Goal: Transaction & Acquisition: Purchase product/service

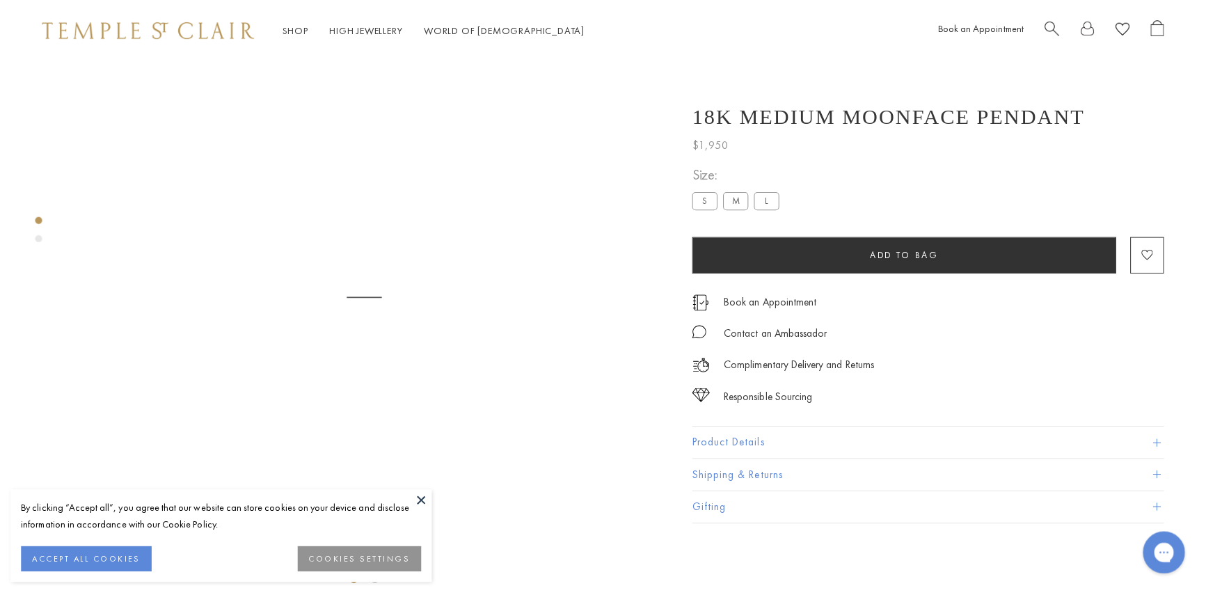
scroll to position [56, 0]
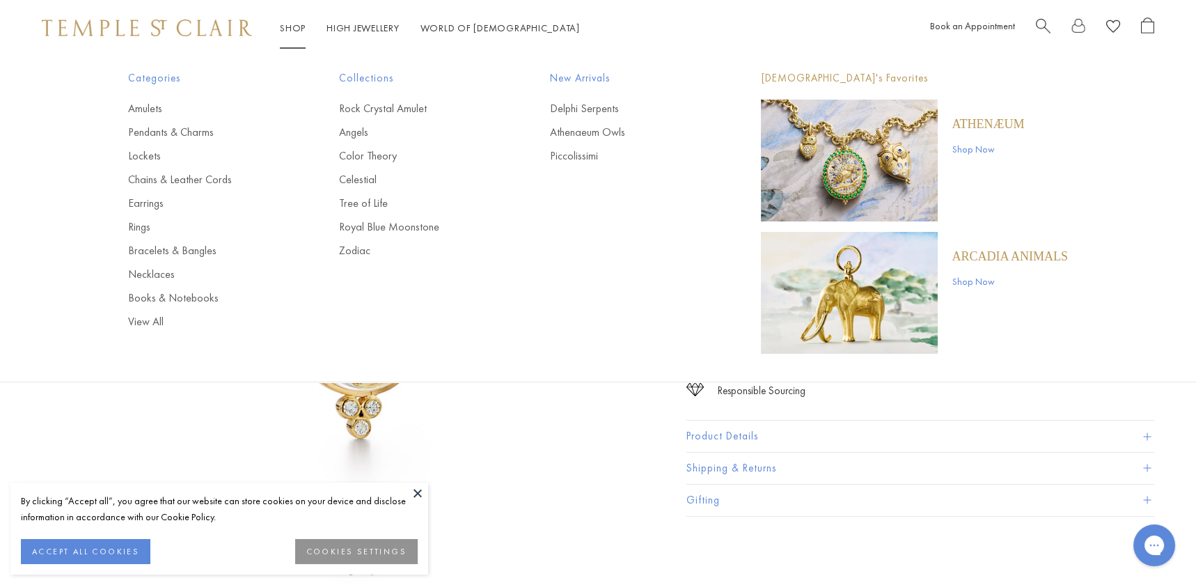
click at [1041, 19] on span "Search" at bounding box center [1043, 24] width 15 height 15
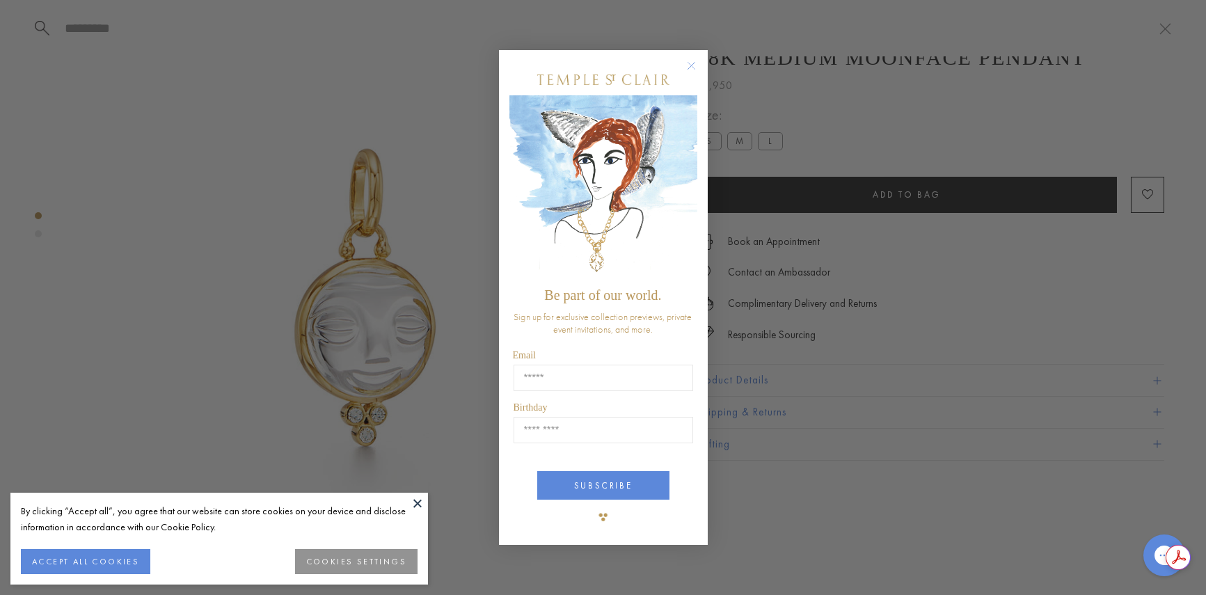
scroll to position [0, 0]
click at [688, 63] on circle "Close dialog" at bounding box center [691, 65] width 17 height 17
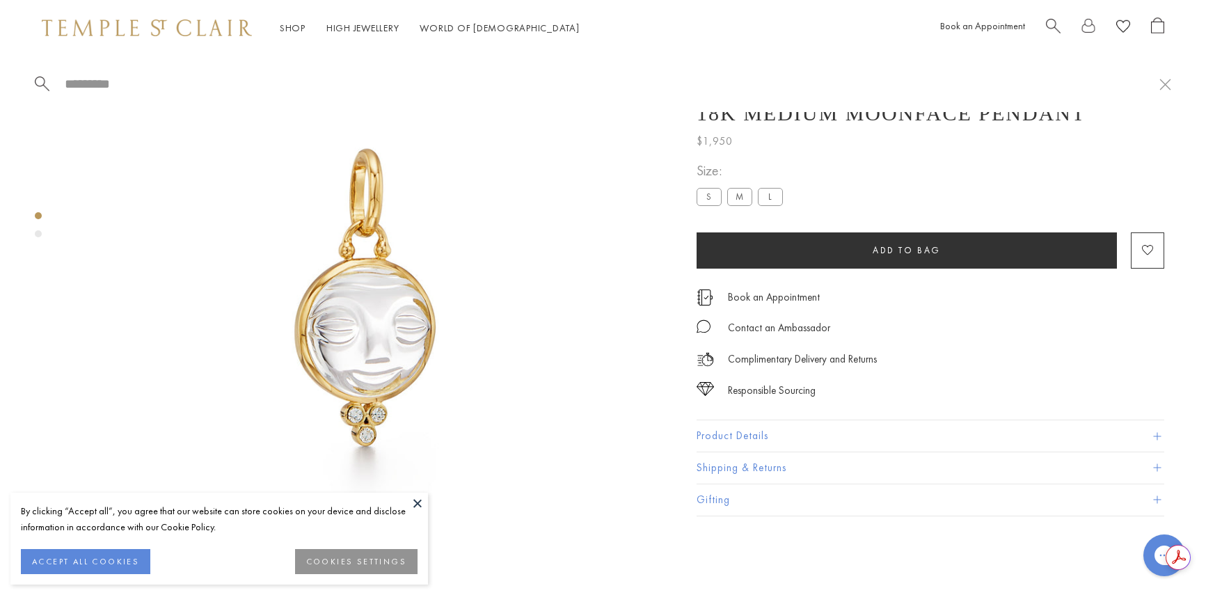
click at [1051, 16] on div "Shop Shop Categories Amulets Pendants & Charms Lockets Chains & Leather Cords E…" at bounding box center [603, 28] width 1206 height 56
click at [1051, 21] on span "Search" at bounding box center [1053, 24] width 15 height 15
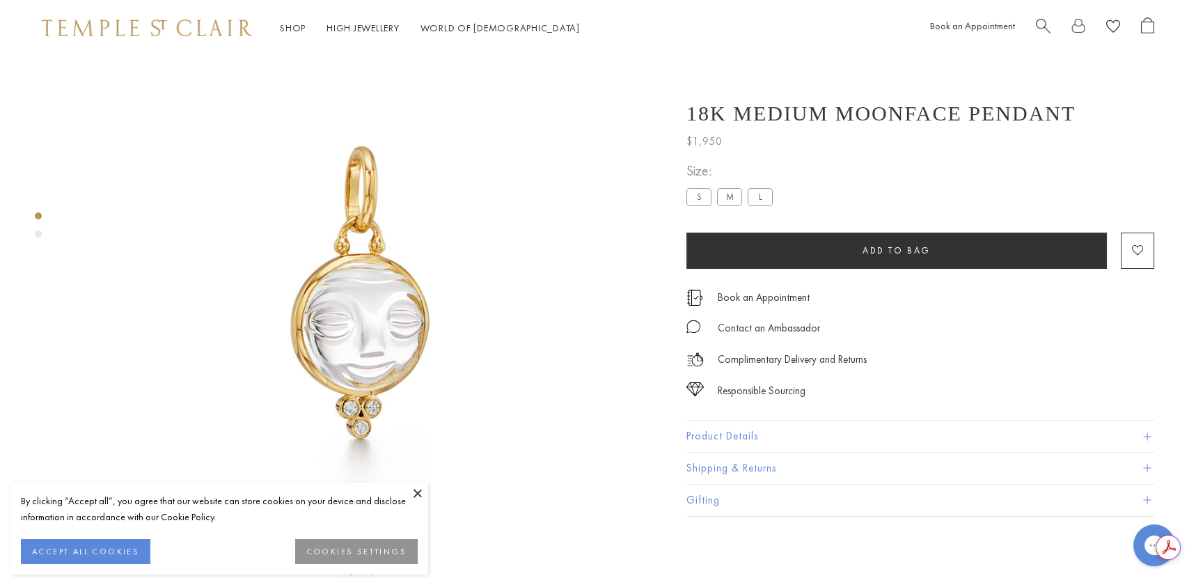
click at [384, 547] on button "COOKIES SETTINGS" at bounding box center [356, 551] width 122 height 25
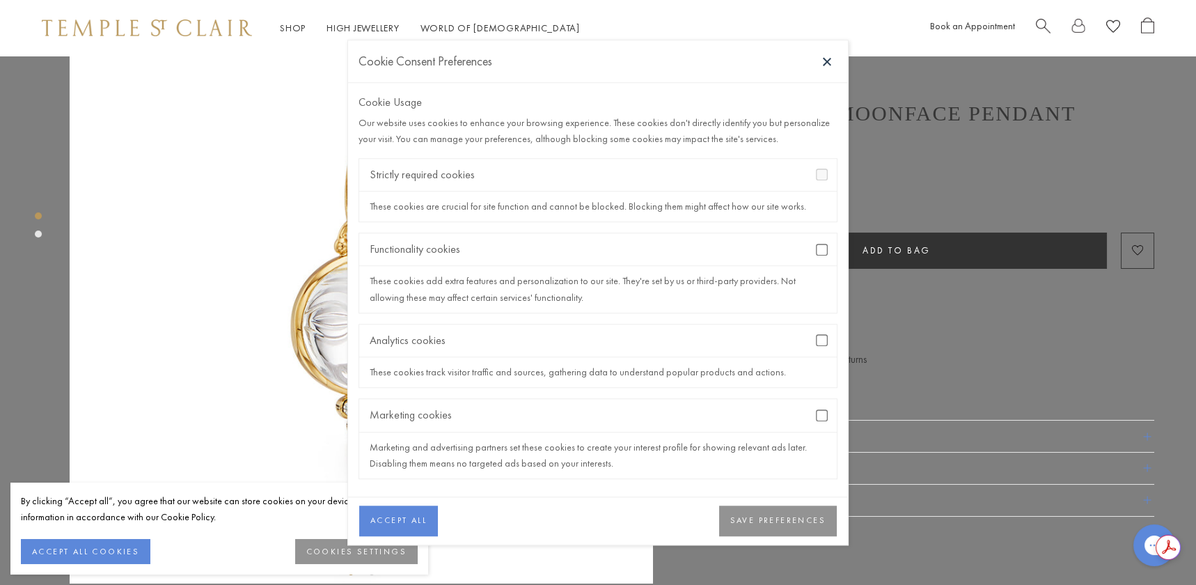
click at [772, 520] on button "SAVE PREFERENCES" at bounding box center [778, 520] width 118 height 31
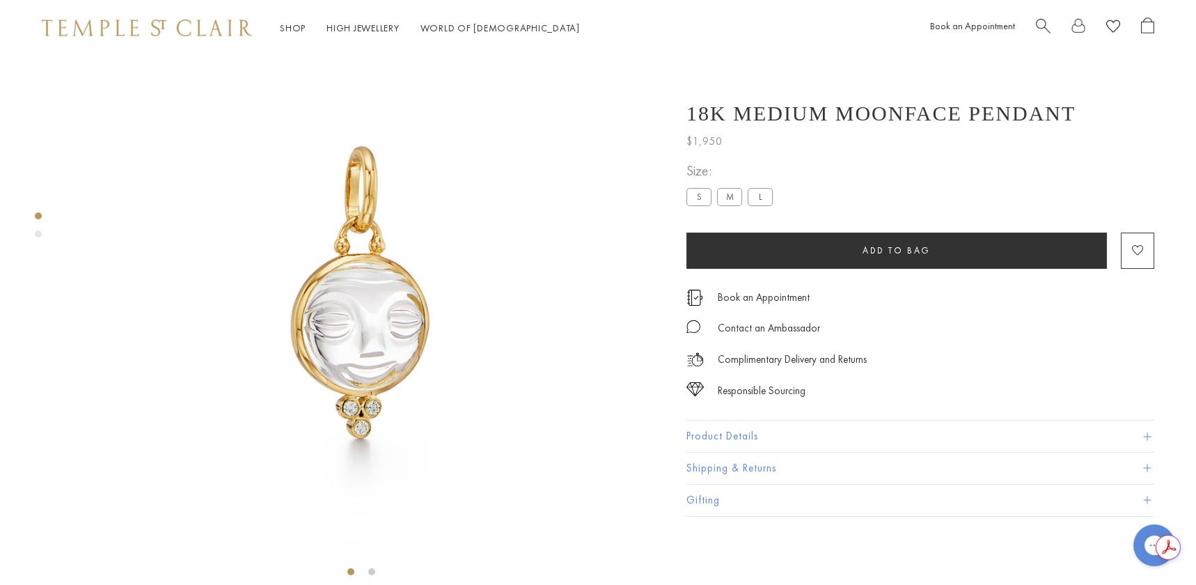
click at [1039, 20] on span "Search" at bounding box center [1043, 24] width 15 height 15
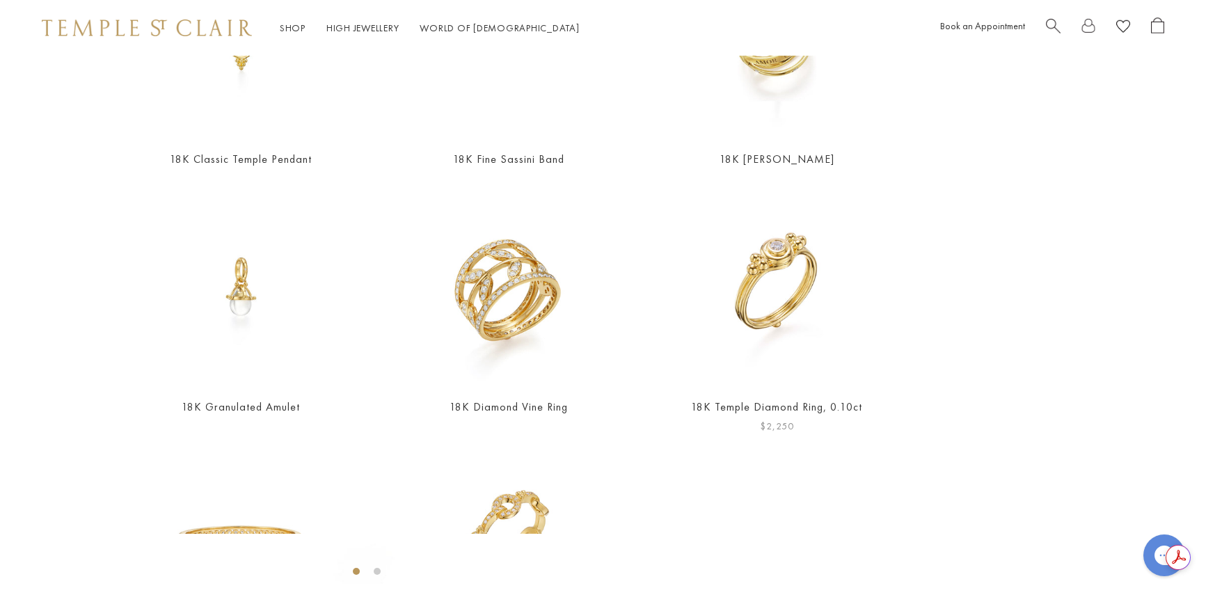
scroll to position [278, 0]
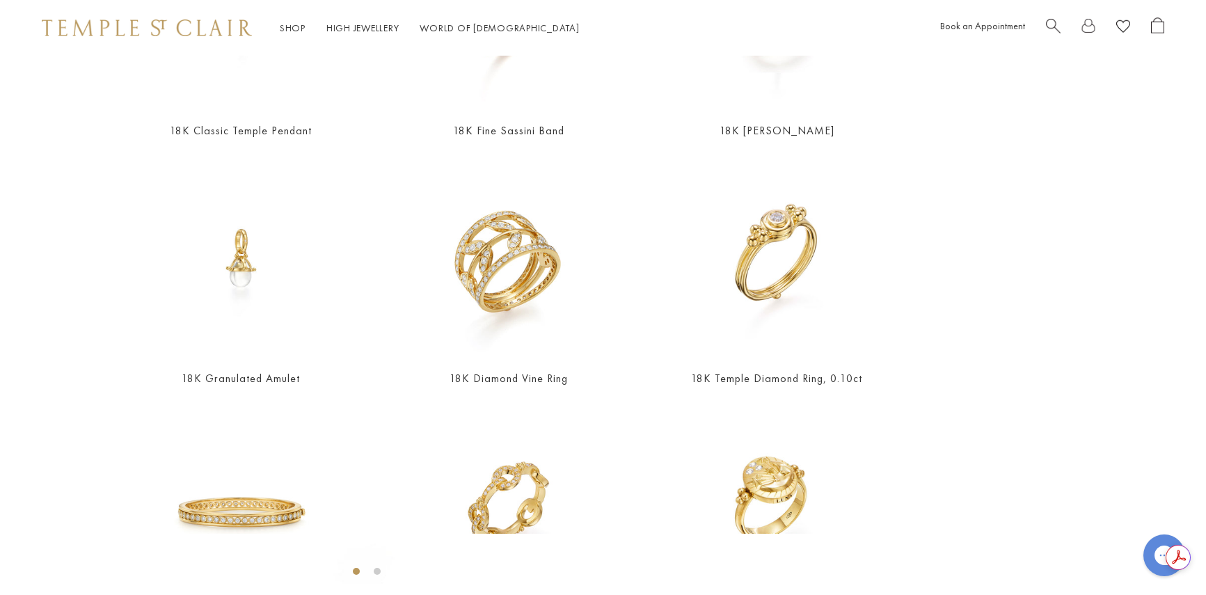
type input "*********"
click at [819, 484] on img at bounding box center [777, 505] width 198 height 198
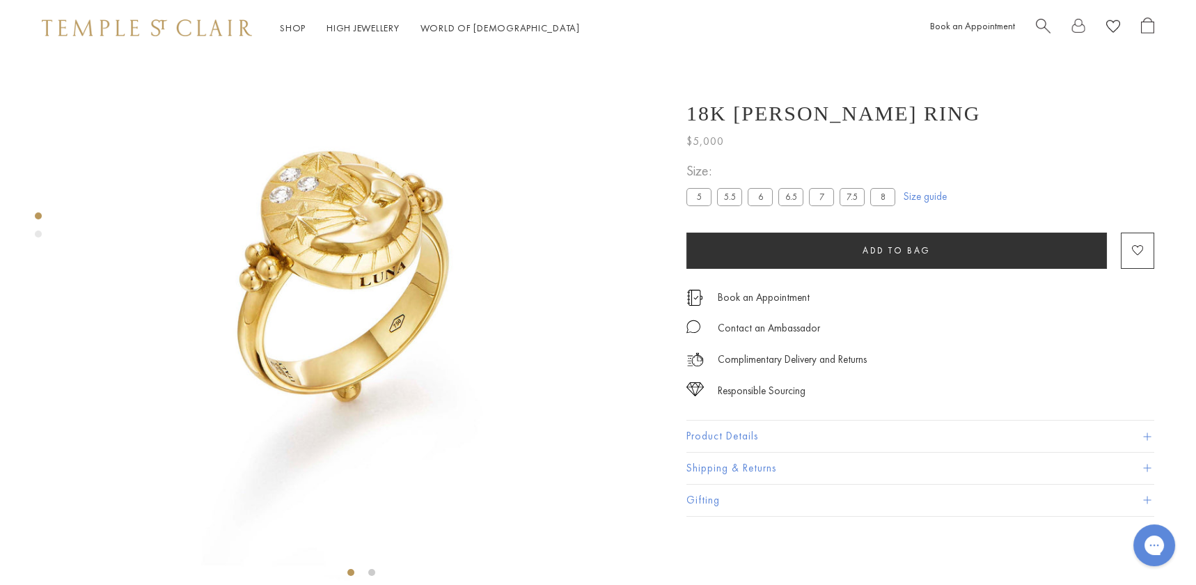
scroll to position [56, 0]
click at [40, 232] on div "Product gallery navigation" at bounding box center [38, 233] width 7 height 7
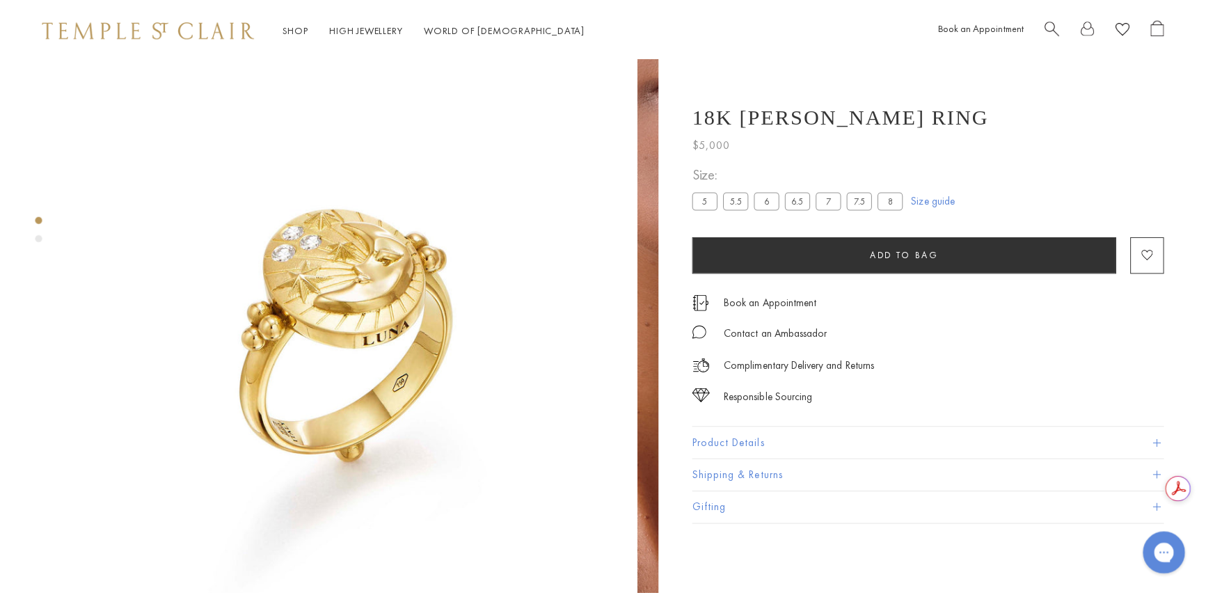
scroll to position [0, 0]
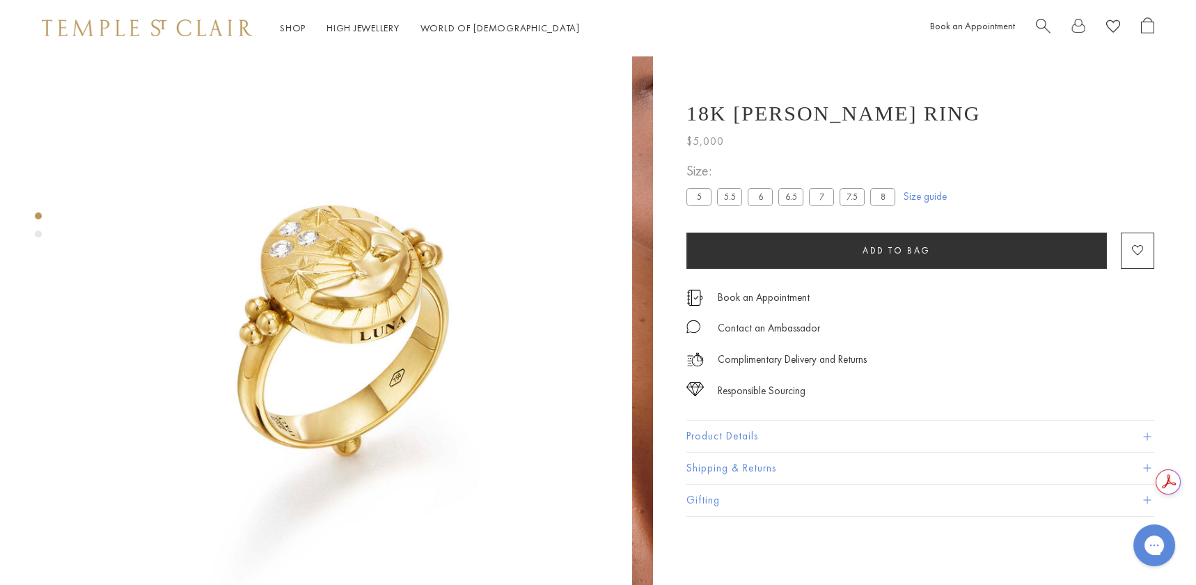
click at [1041, 22] on span "Search" at bounding box center [1043, 24] width 15 height 15
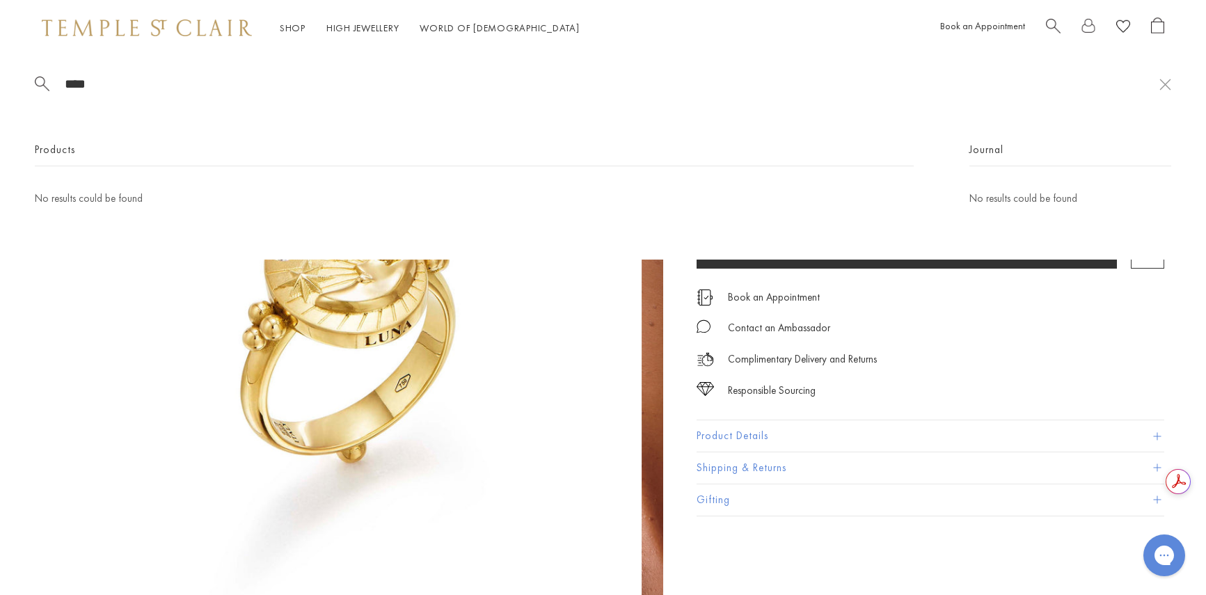
click at [86, 87] on input "****" at bounding box center [611, 84] width 1096 height 16
type input "*"
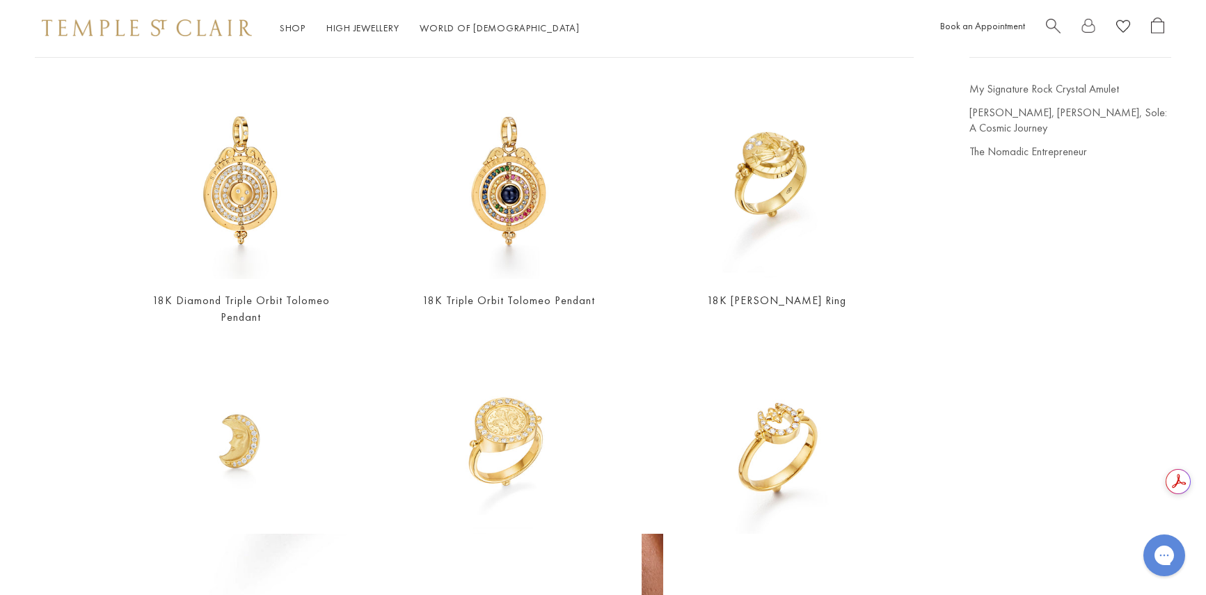
scroll to position [74, 0]
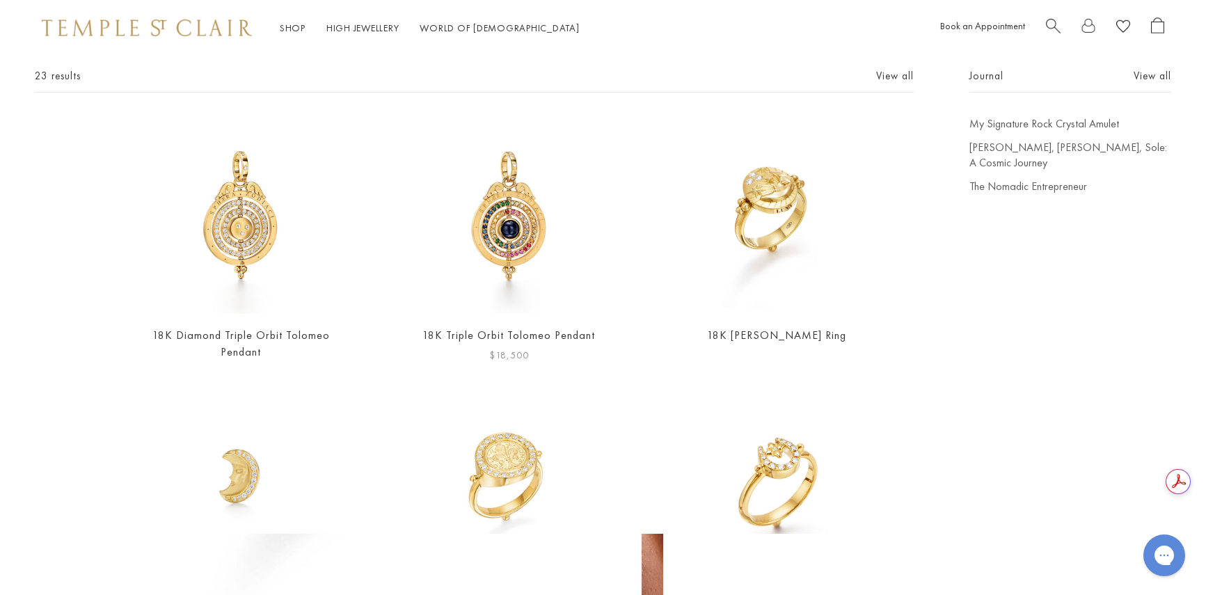
type input "**********"
click at [511, 226] on img at bounding box center [509, 215] width 198 height 198
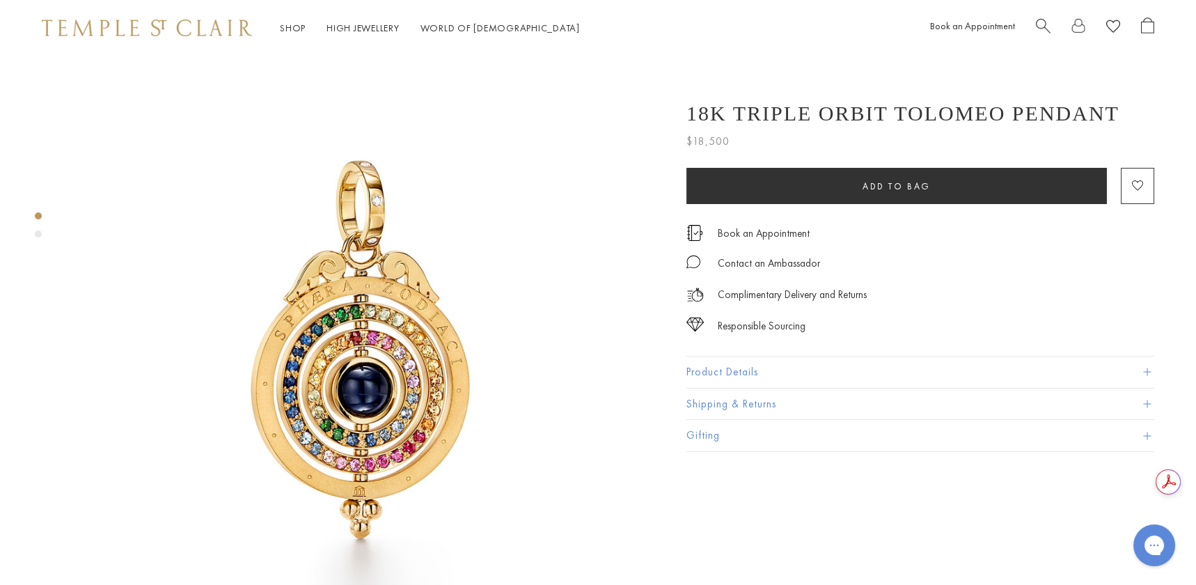
click at [39, 232] on div "Product gallery navigation" at bounding box center [38, 233] width 7 height 7
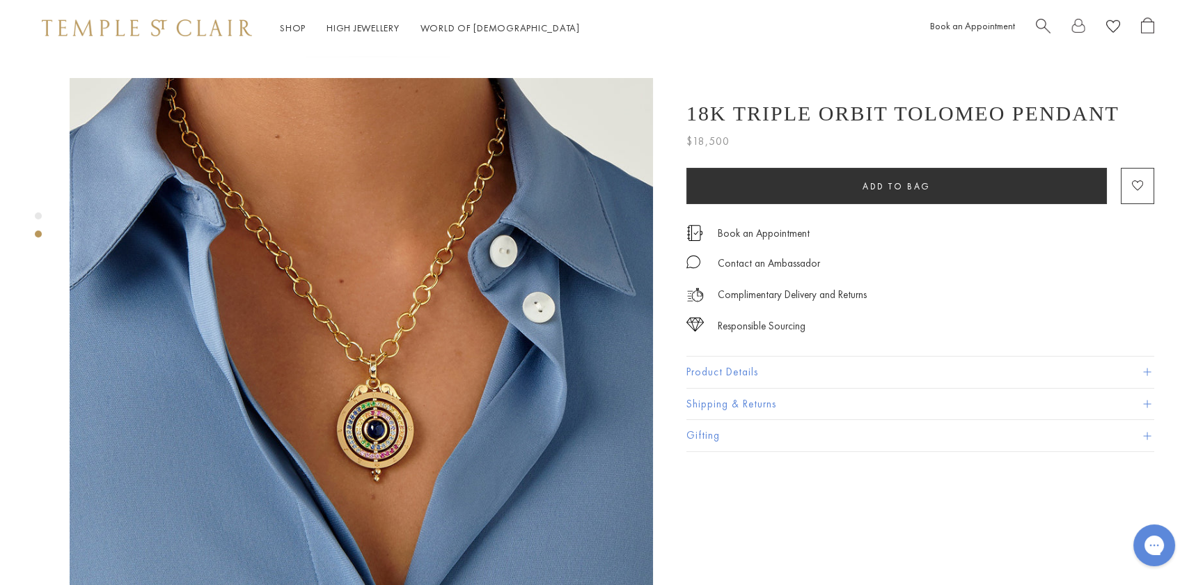
scroll to position [583, 0]
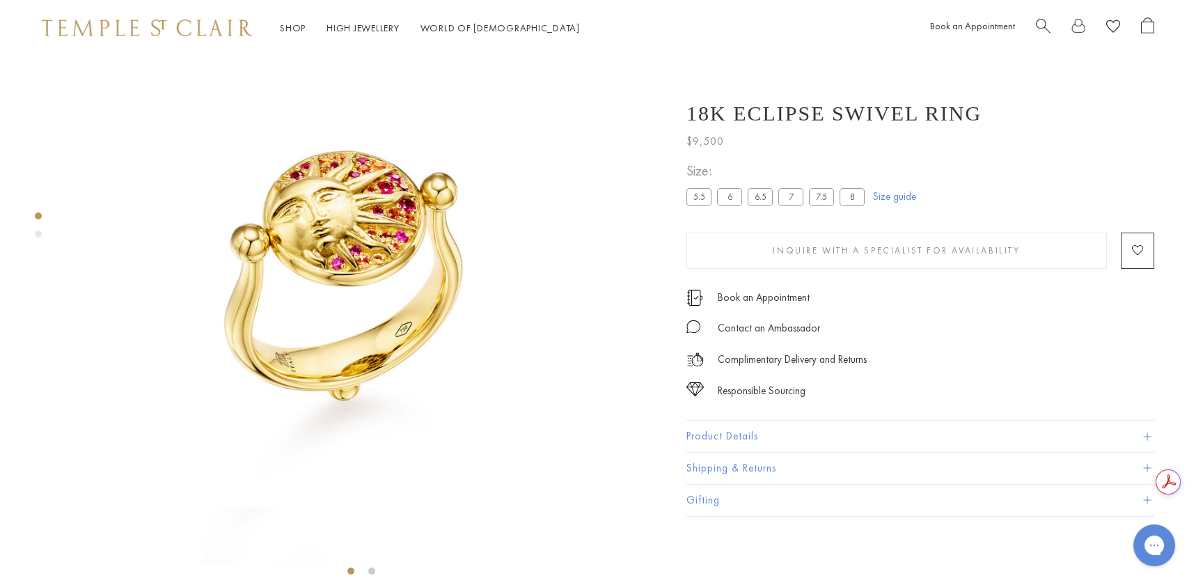
click at [37, 234] on div "Product gallery navigation" at bounding box center [38, 233] width 7 height 7
